Goal: Browse casually: Explore the website without a specific task or goal

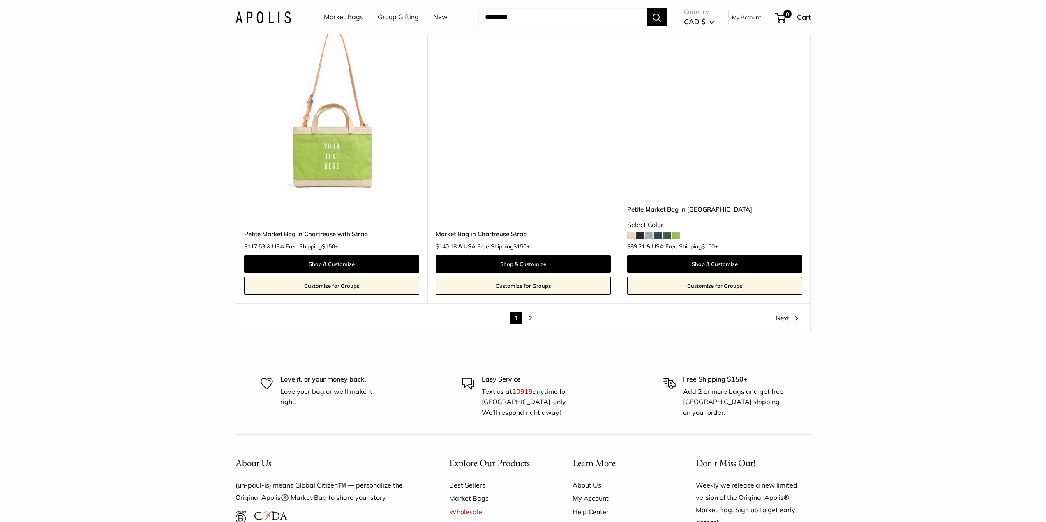
scroll to position [4686, 0]
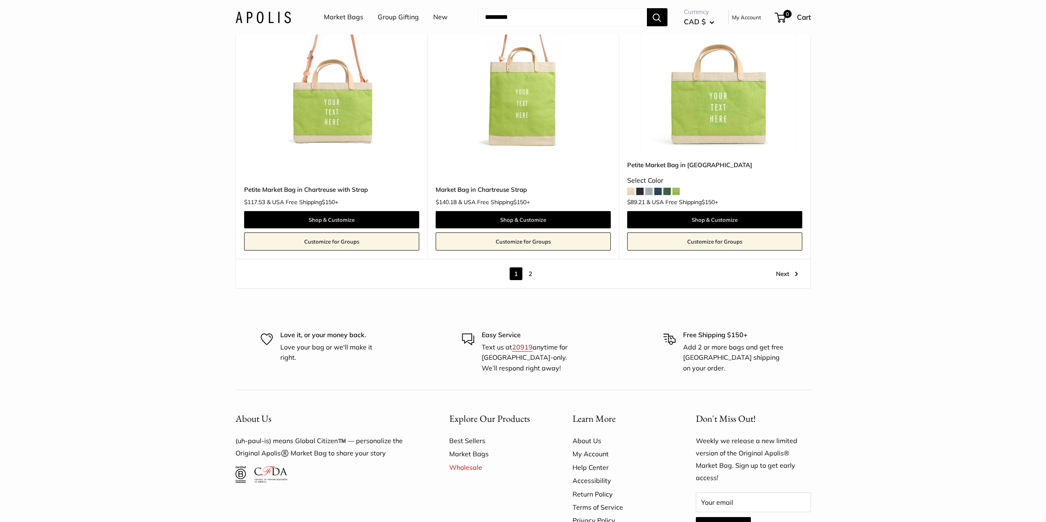
click at [534, 268] on link "2" at bounding box center [530, 274] width 13 height 13
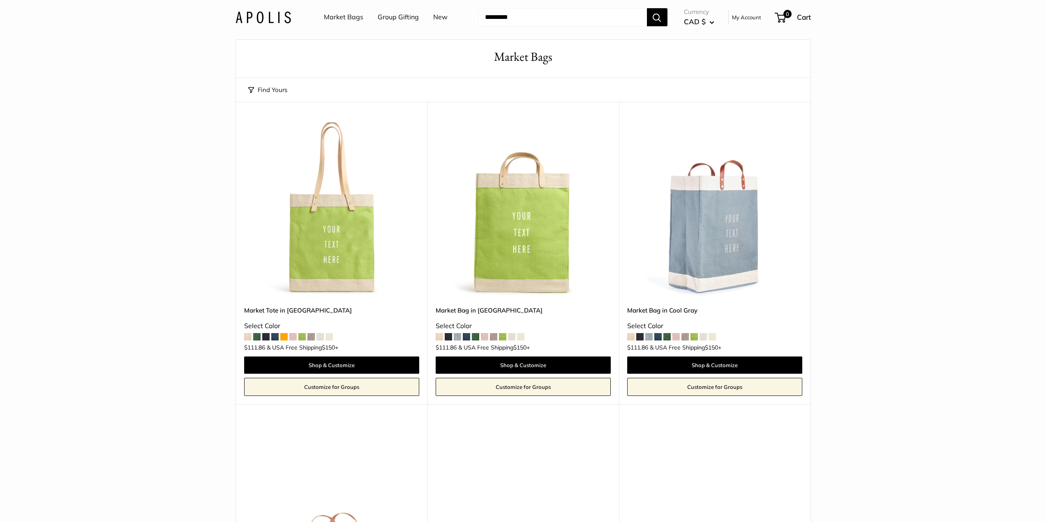
scroll to position [22, 0]
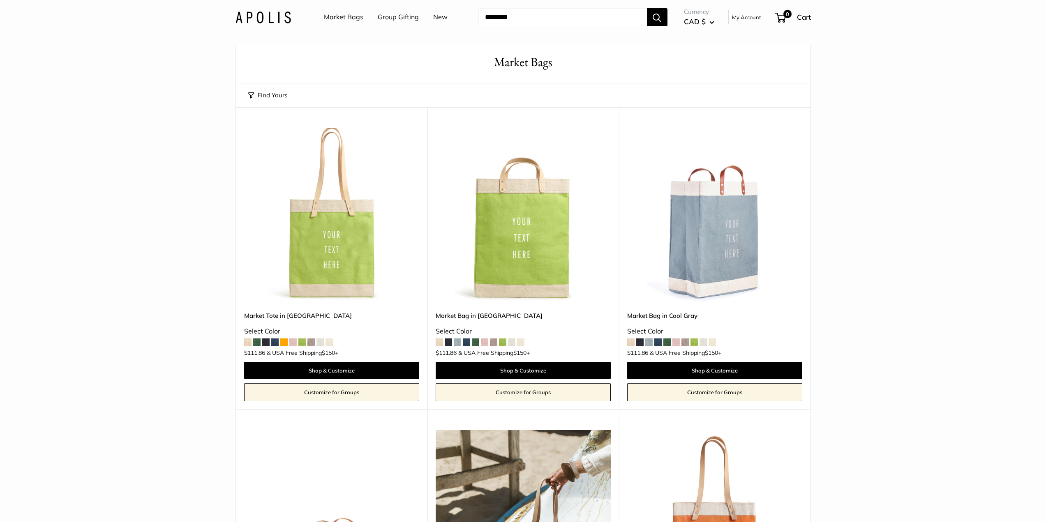
click at [284, 341] on span at bounding box center [283, 342] width 7 height 7
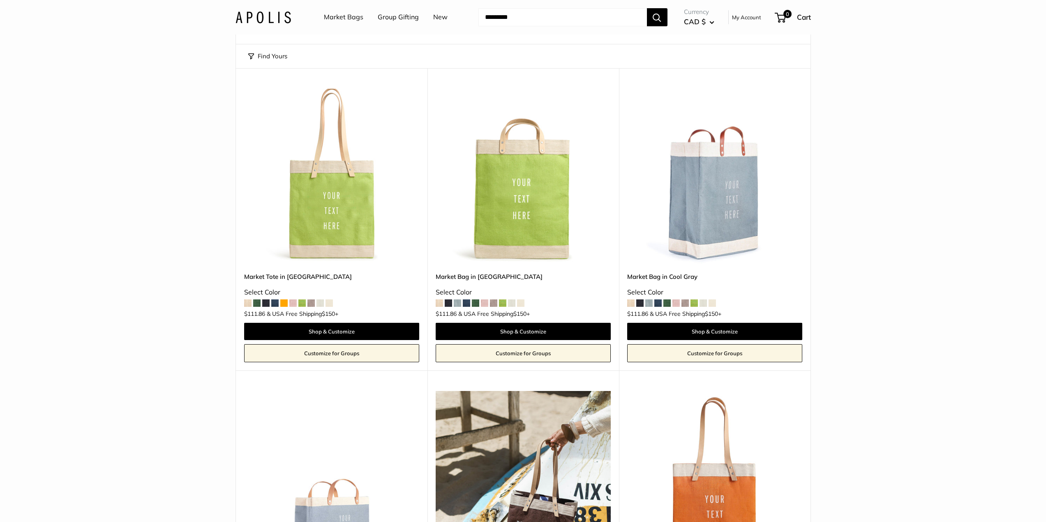
scroll to position [0, 0]
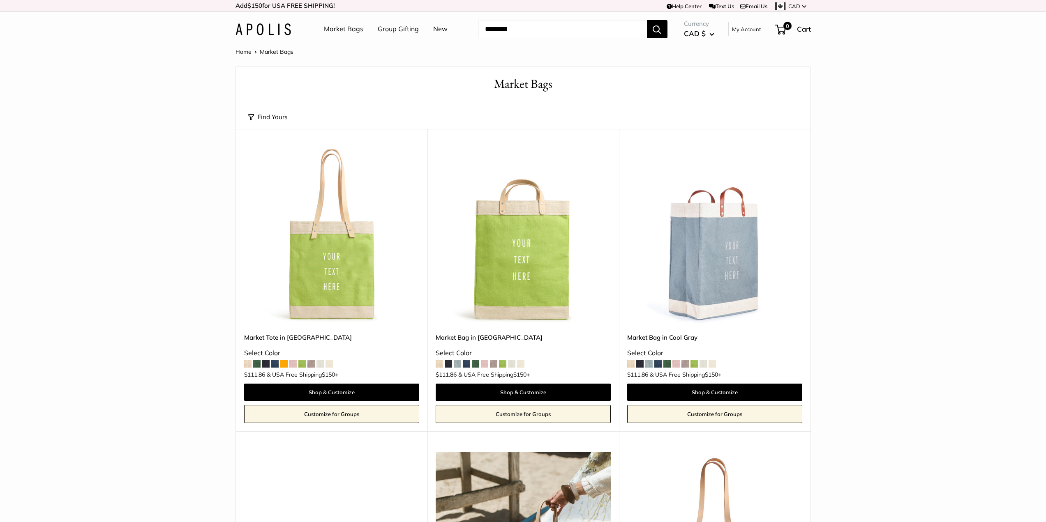
click at [277, 28] on img at bounding box center [263, 29] width 55 height 12
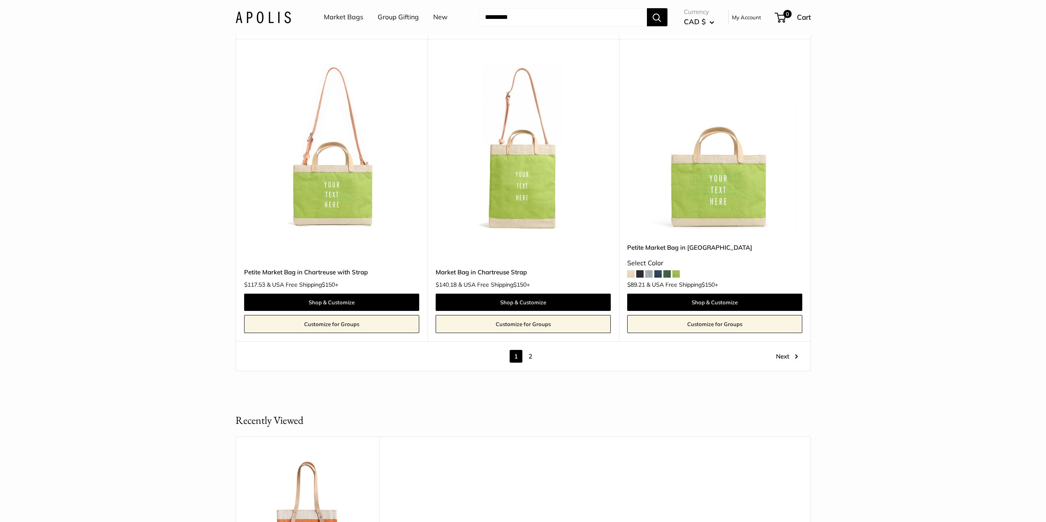
scroll to position [4604, 0]
click at [795, 350] on link "Next" at bounding box center [787, 356] width 22 height 13
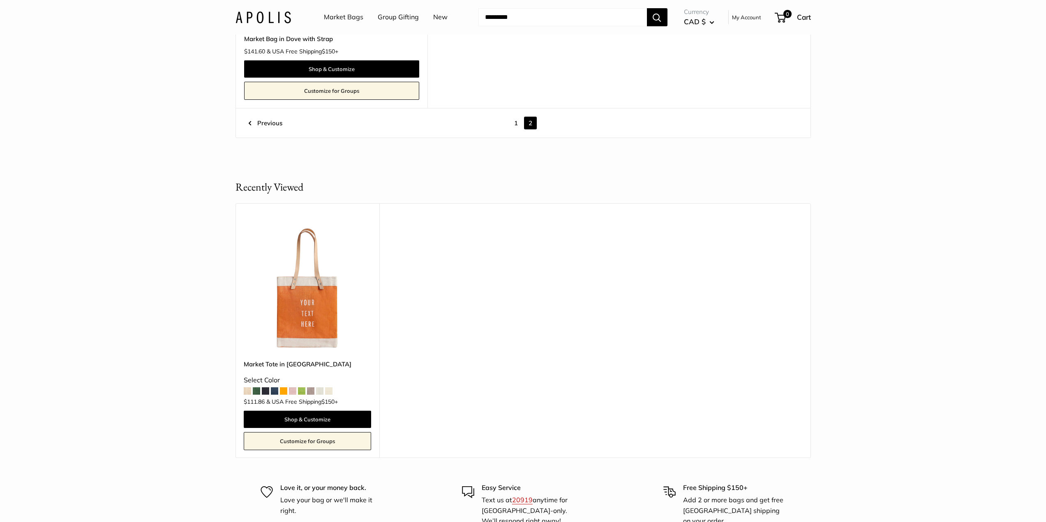
scroll to position [1419, 0]
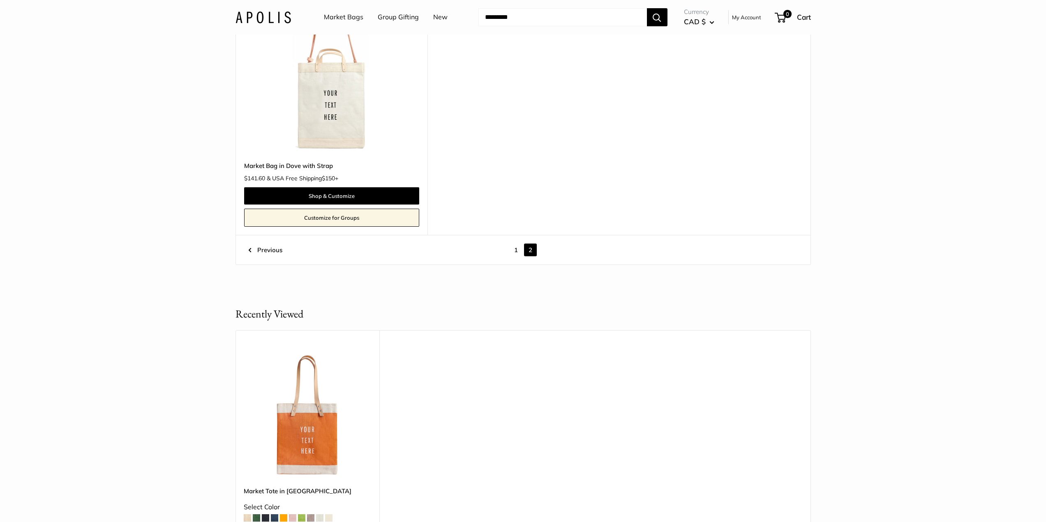
click at [515, 248] on link "1" at bounding box center [516, 250] width 13 height 13
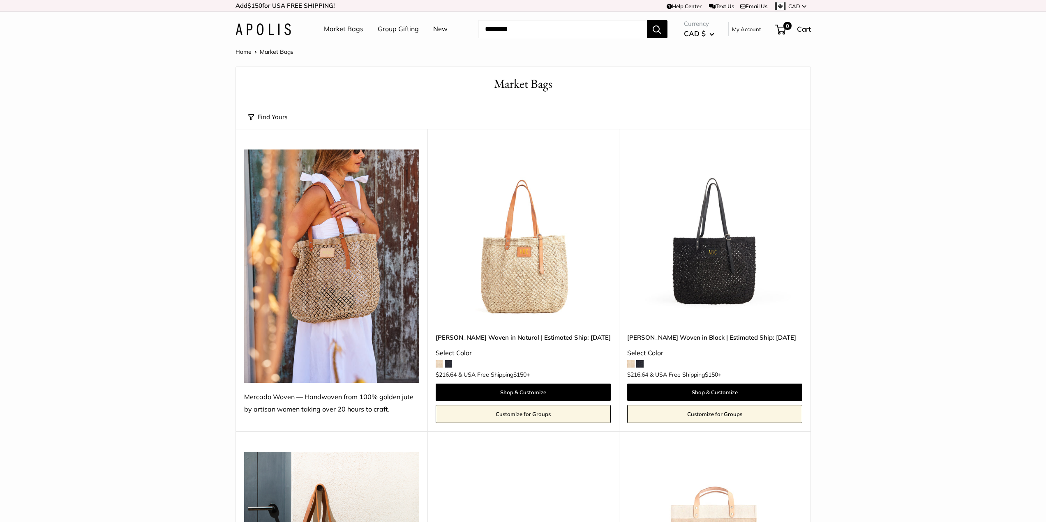
click at [258, 32] on img at bounding box center [263, 29] width 55 height 12
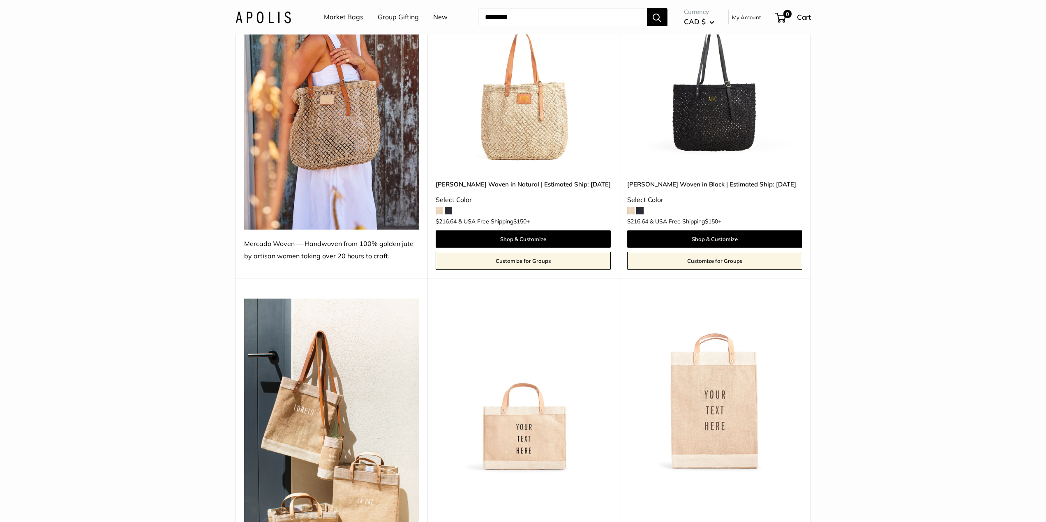
scroll to position [247, 0]
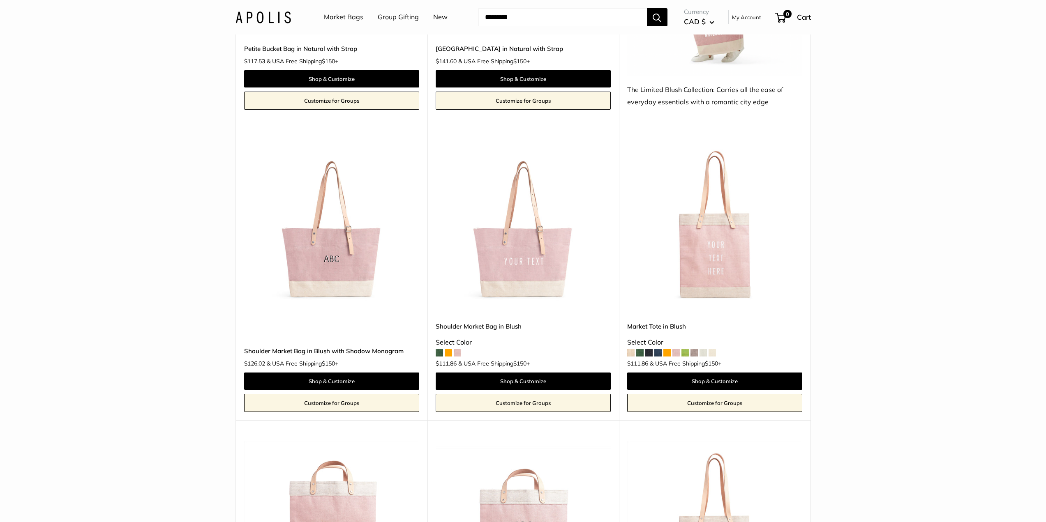
scroll to position [1521, 0]
